Goal: Task Accomplishment & Management: Complete application form

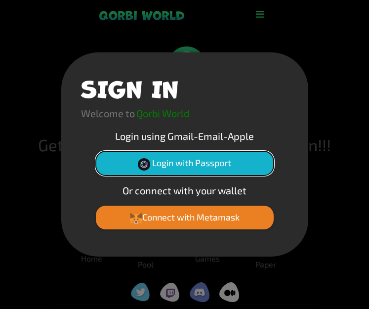
click at [222, 161] on button "Login with Passport" at bounding box center [185, 163] width 178 height 24
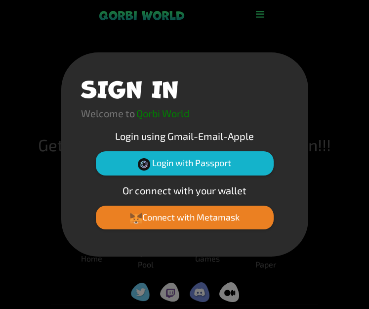
click at [68, 41] on div "SIGN IN Welcome to Qorbi World Login using Gmail-Email-Apple Login with Passpor…" at bounding box center [184, 154] width 369 height 309
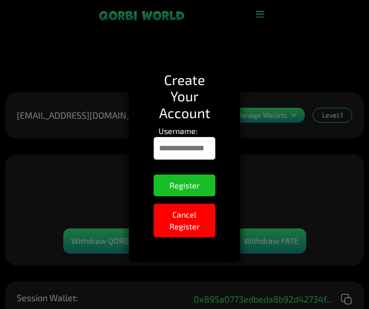
click at [167, 152] on input "Username:" at bounding box center [184, 148] width 61 height 23
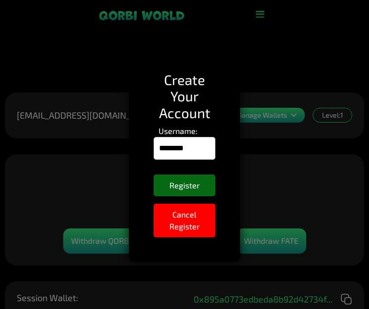
type input "********"
click at [186, 188] on button "Register" at bounding box center [184, 186] width 61 height 22
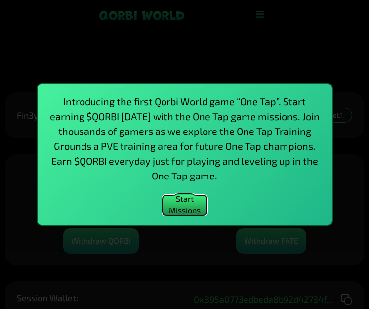
click at [189, 203] on button "Start Missions" at bounding box center [185, 205] width 45 height 20
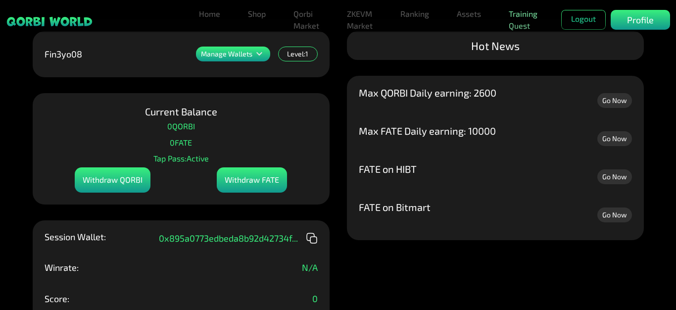
click at [369, 15] on link "Training Quest" at bounding box center [523, 20] width 37 height 32
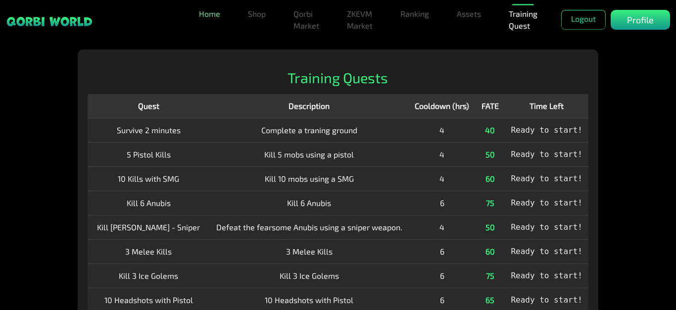
click at [209, 16] on link "Home" at bounding box center [209, 14] width 29 height 20
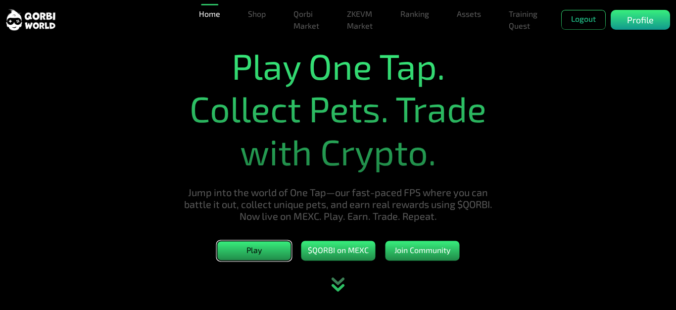
click at [258, 256] on button "Play" at bounding box center [254, 251] width 74 height 20
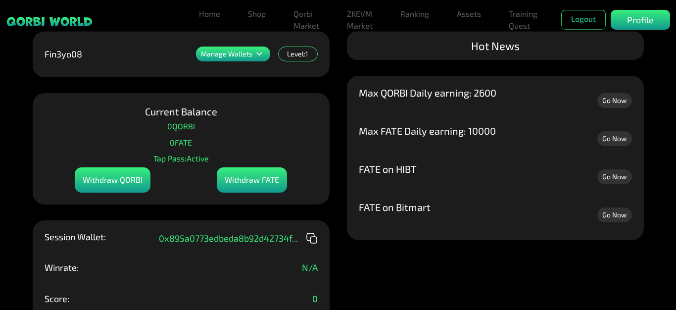
click at [260, 55] on icon at bounding box center [259, 54] width 12 height 12
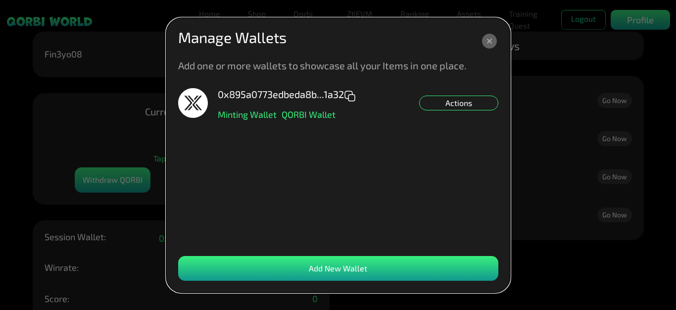
click at [489, 41] on icon at bounding box center [489, 41] width 5 height 5
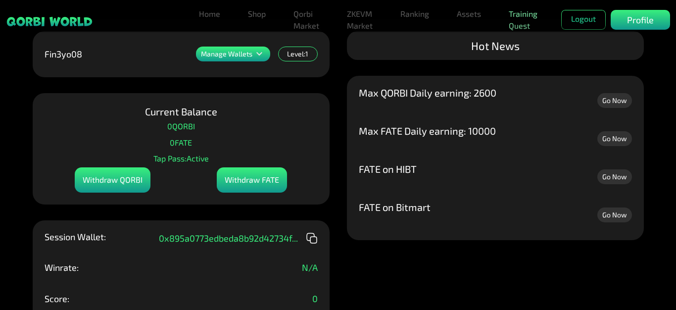
click at [523, 25] on link "Training Quest" at bounding box center [523, 20] width 37 height 32
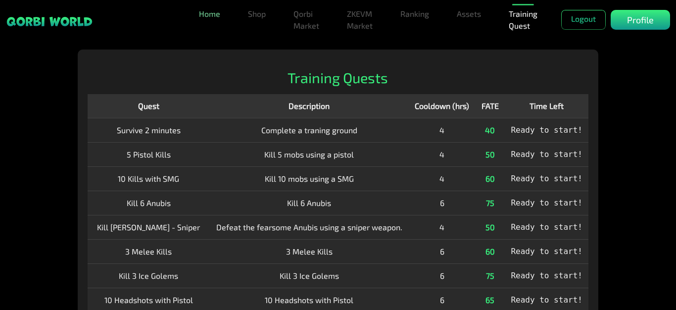
click at [202, 15] on link "Home" at bounding box center [209, 14] width 29 height 20
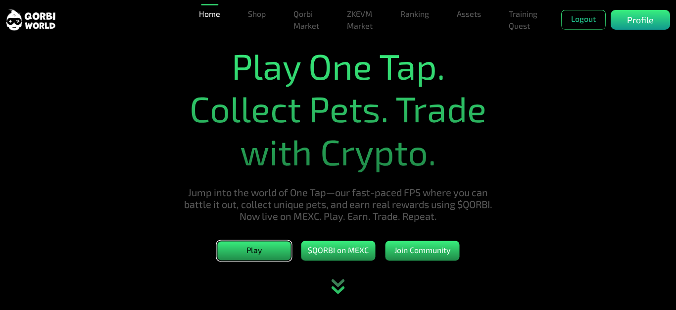
click at [254, 256] on button "Play" at bounding box center [254, 251] width 74 height 20
